Goal: Task Accomplishment & Management: Manage account settings

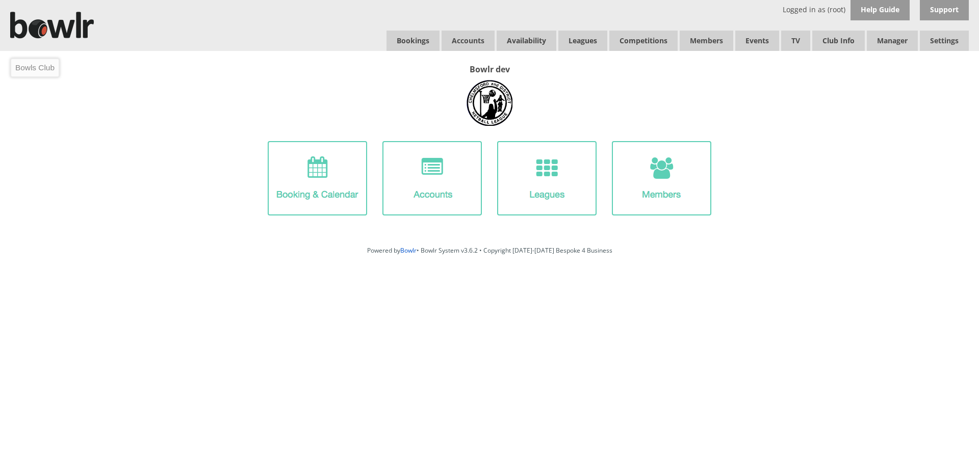
click at [54, 20] on img at bounding box center [52, 25] width 84 height 50
click at [910, 78] on link "Log Out" at bounding box center [920, 81] width 97 height 20
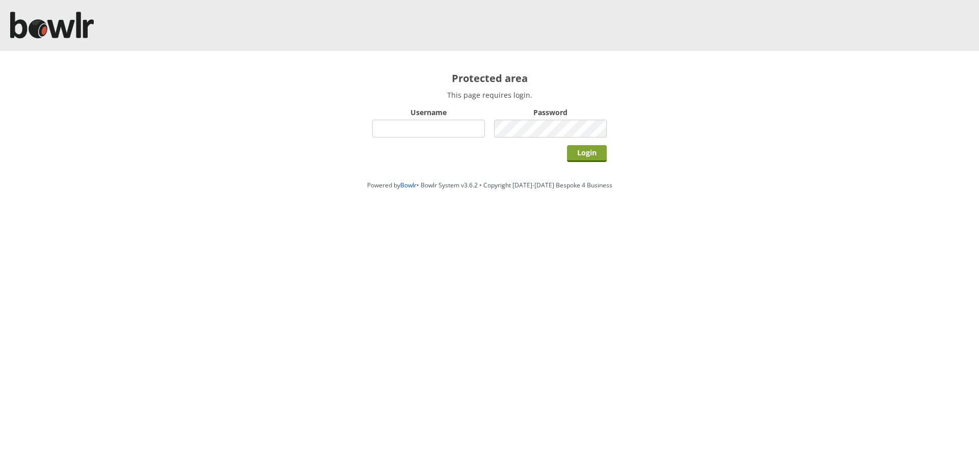
type input "root"
click at [594, 147] on input "Login" at bounding box center [587, 153] width 40 height 17
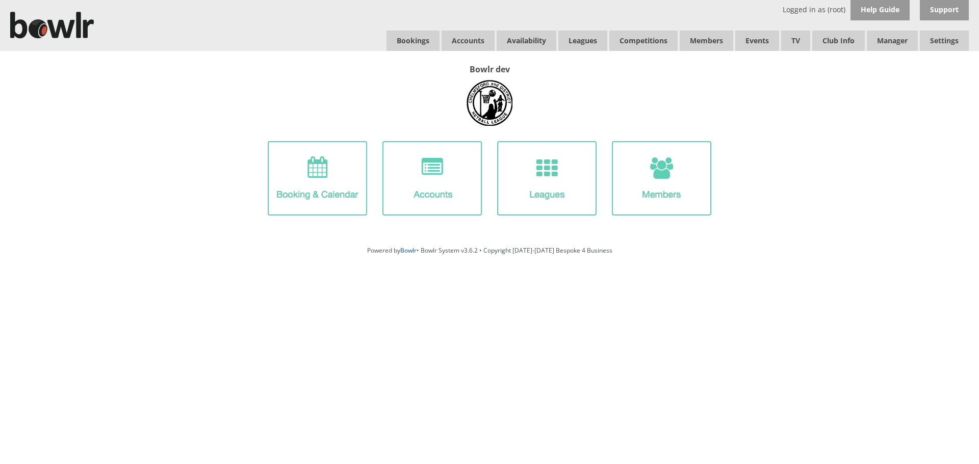
drag, startPoint x: 764, startPoint y: 136, endPoint x: 770, endPoint y: 132, distance: 7.4
drag, startPoint x: 770, startPoint y: 132, endPoint x: 854, endPoint y: 94, distance: 91.7
click at [844, 104] on div "Bowlr dev" at bounding box center [489, 147] width 958 height 167
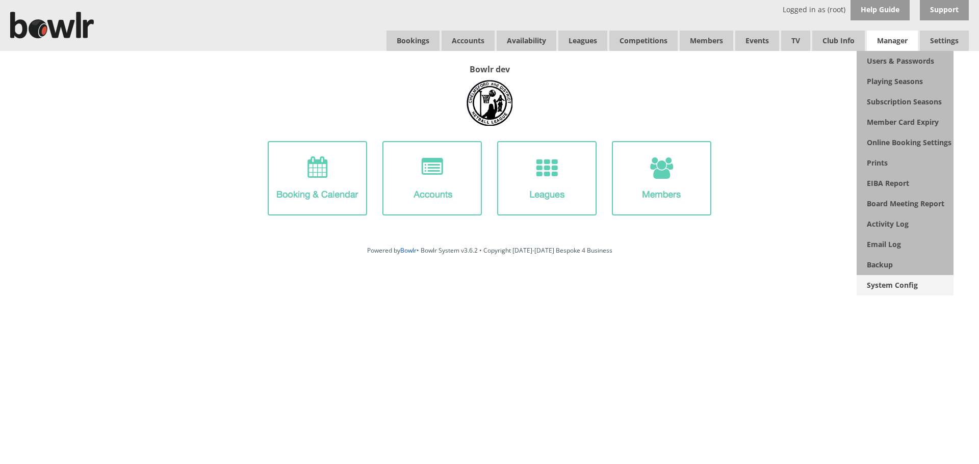
click at [897, 287] on link "System Config" at bounding box center [904, 285] width 97 height 20
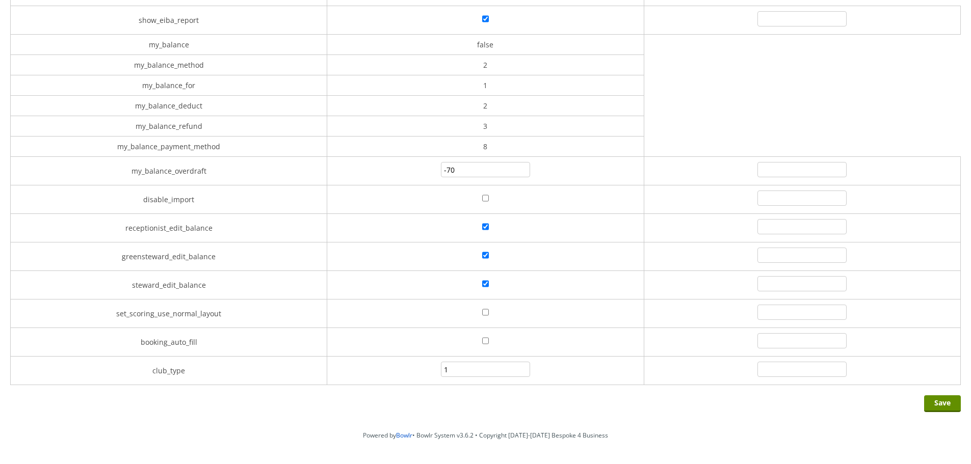
scroll to position [2753, 0]
click at [513, 362] on input"] "1" at bounding box center [485, 365] width 89 height 15
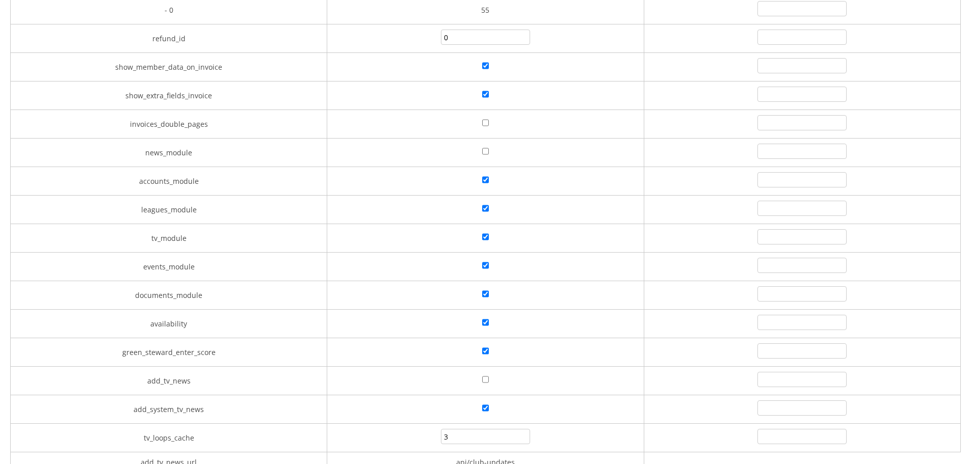
scroll to position [0, 0]
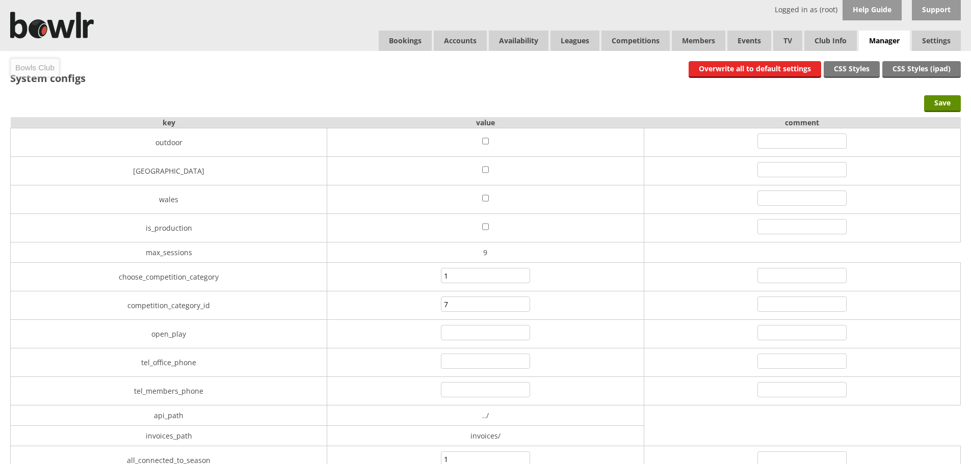
click at [69, 35] on img at bounding box center [52, 25] width 84 height 50
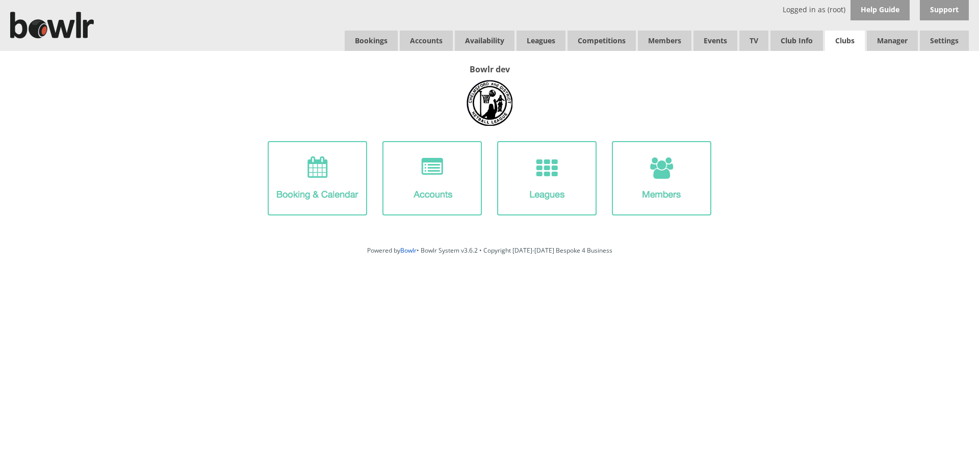
click at [850, 42] on link "Clubs" at bounding box center [845, 41] width 40 height 20
